Goal: Navigation & Orientation: Find specific page/section

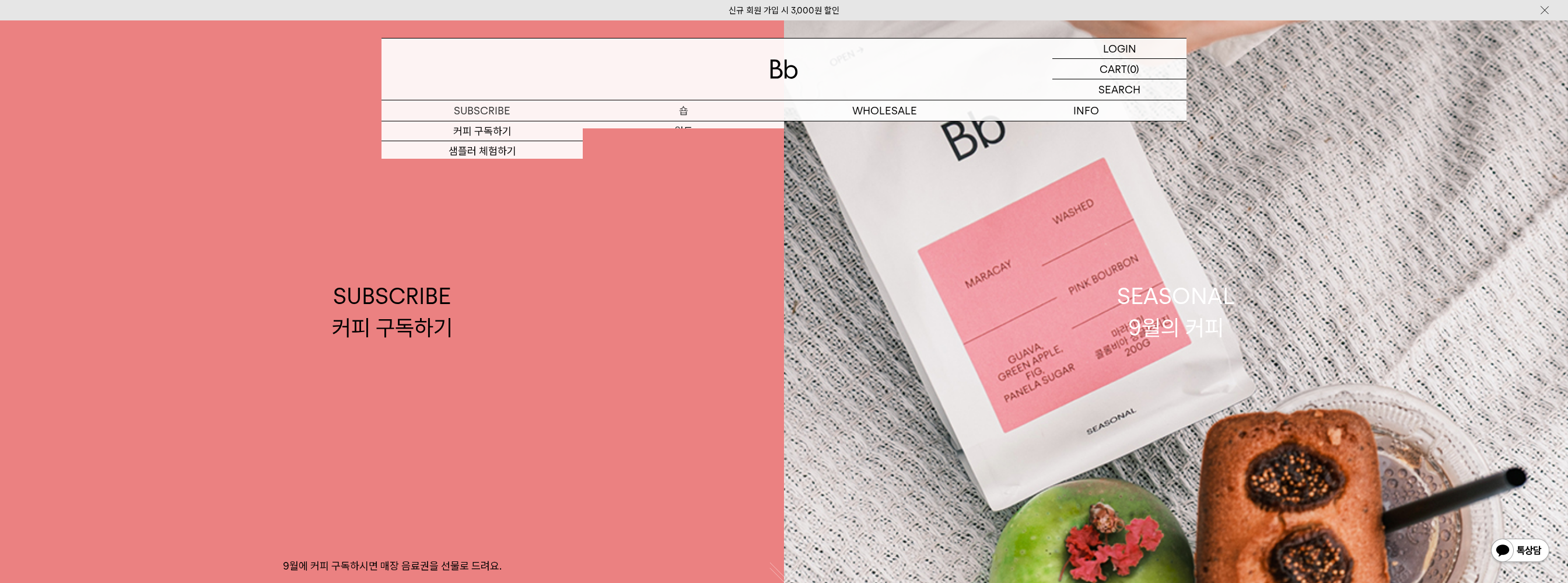
click at [686, 109] on p "숍" at bounding box center [683, 111] width 201 height 20
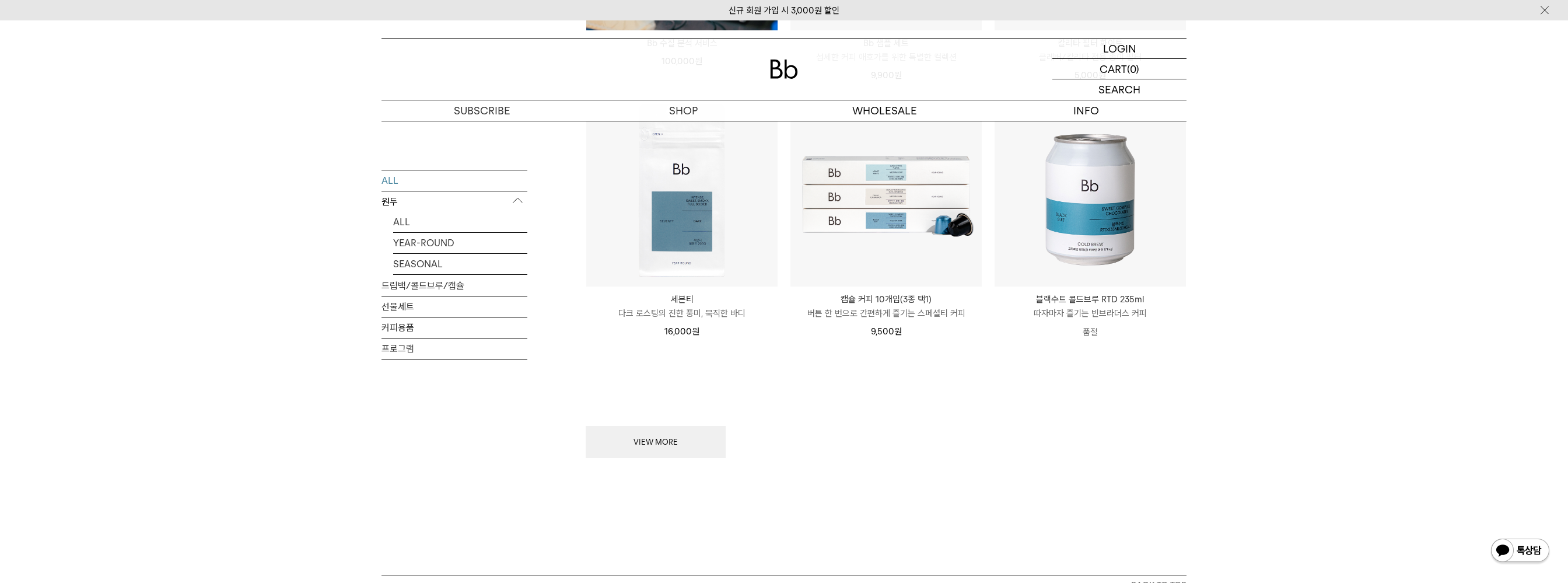
scroll to position [1648, 0]
